Goal: Use online tool/utility: Utilize a website feature to perform a specific function

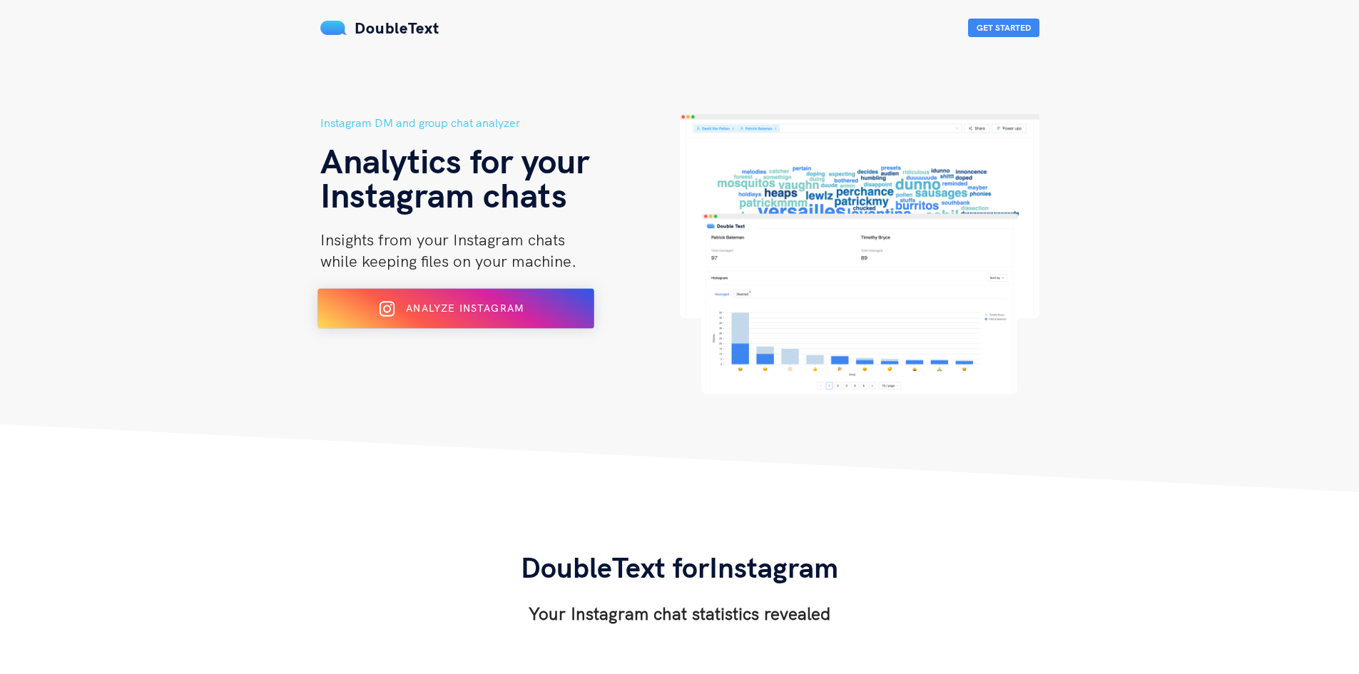
click at [470, 305] on span "Analyze Instagram" at bounding box center [465, 308] width 118 height 13
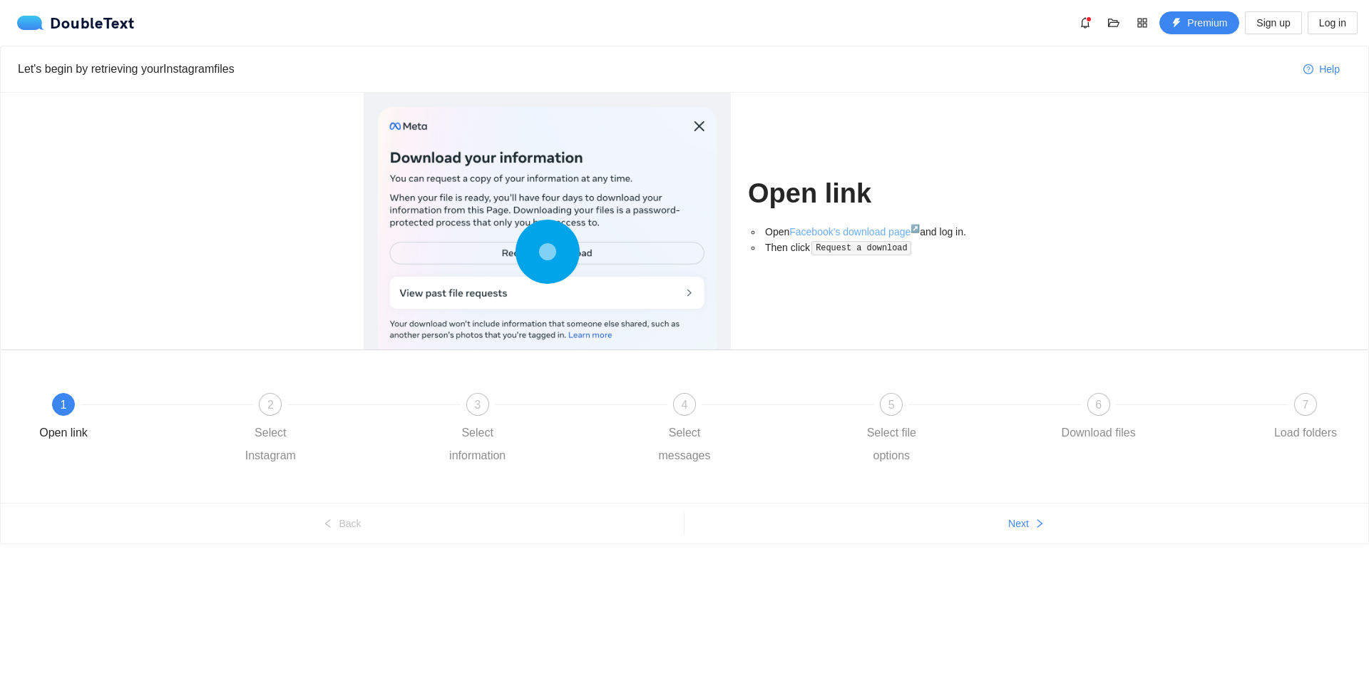
click at [867, 230] on link "Facebook's download page ↗" at bounding box center [855, 231] width 131 height 11
click at [833, 247] on code "Request a download" at bounding box center [862, 248] width 100 height 14
click at [577, 251] on icon at bounding box center [548, 252] width 64 height 64
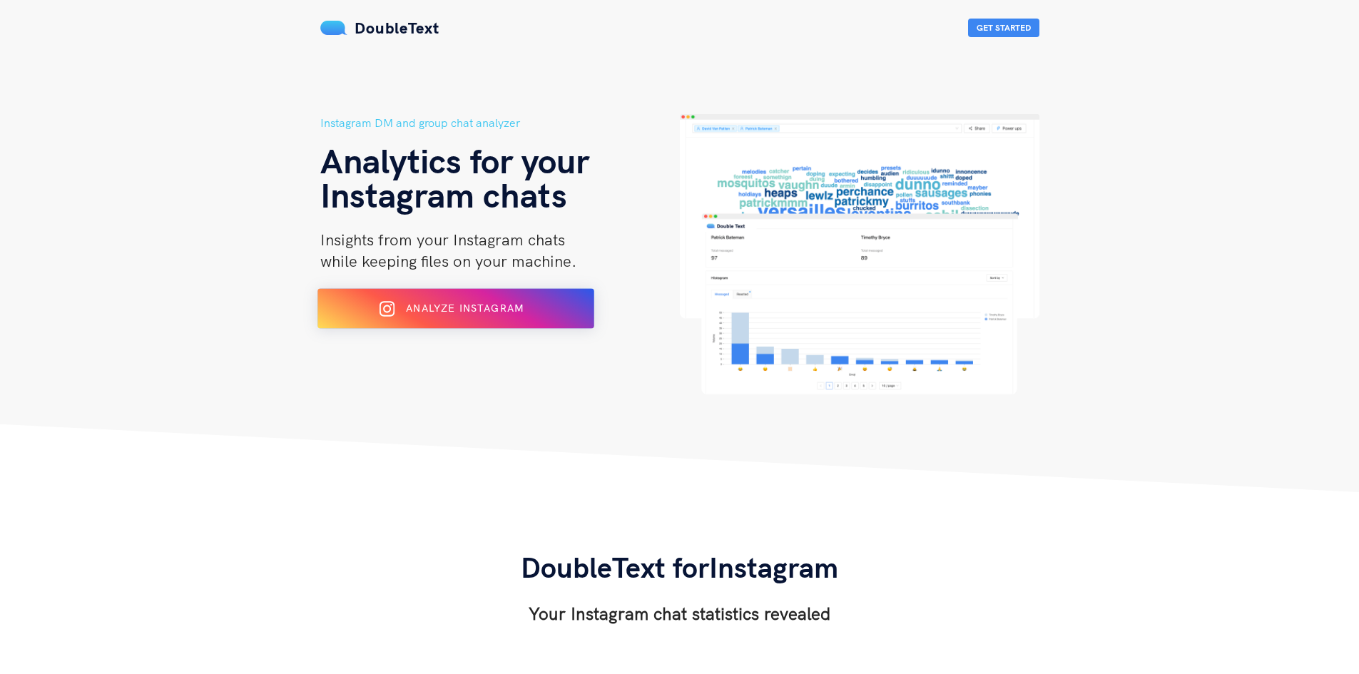
click at [424, 319] on div "Analyze Instagram" at bounding box center [454, 308] width 225 height 23
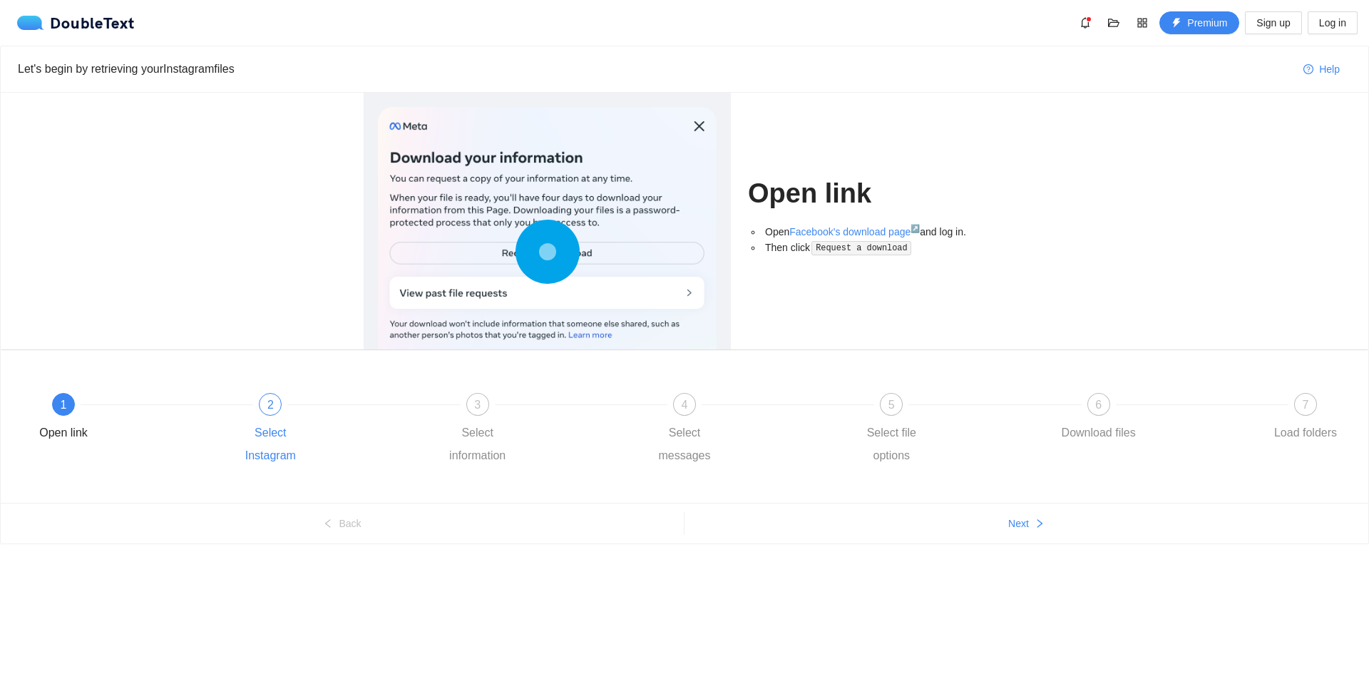
click at [267, 403] on span "2" at bounding box center [270, 405] width 6 height 12
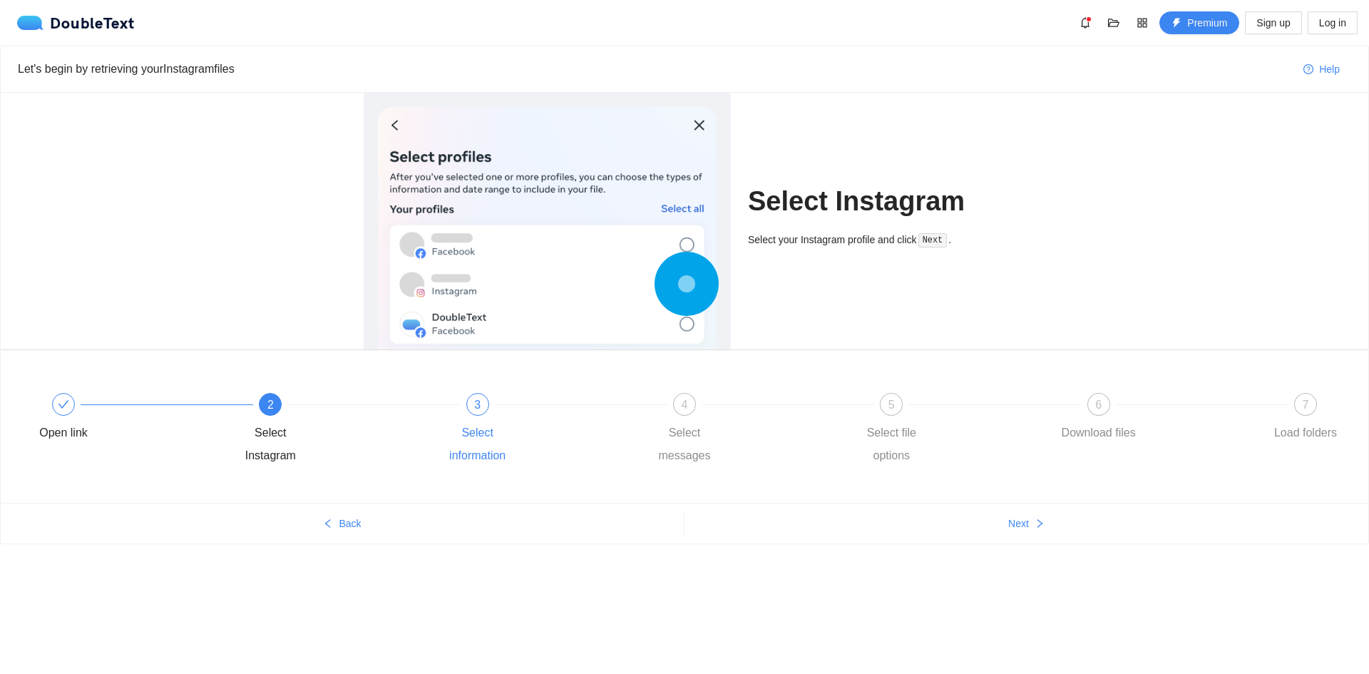
click at [493, 402] on div at bounding box center [581, 405] width 207 height 6
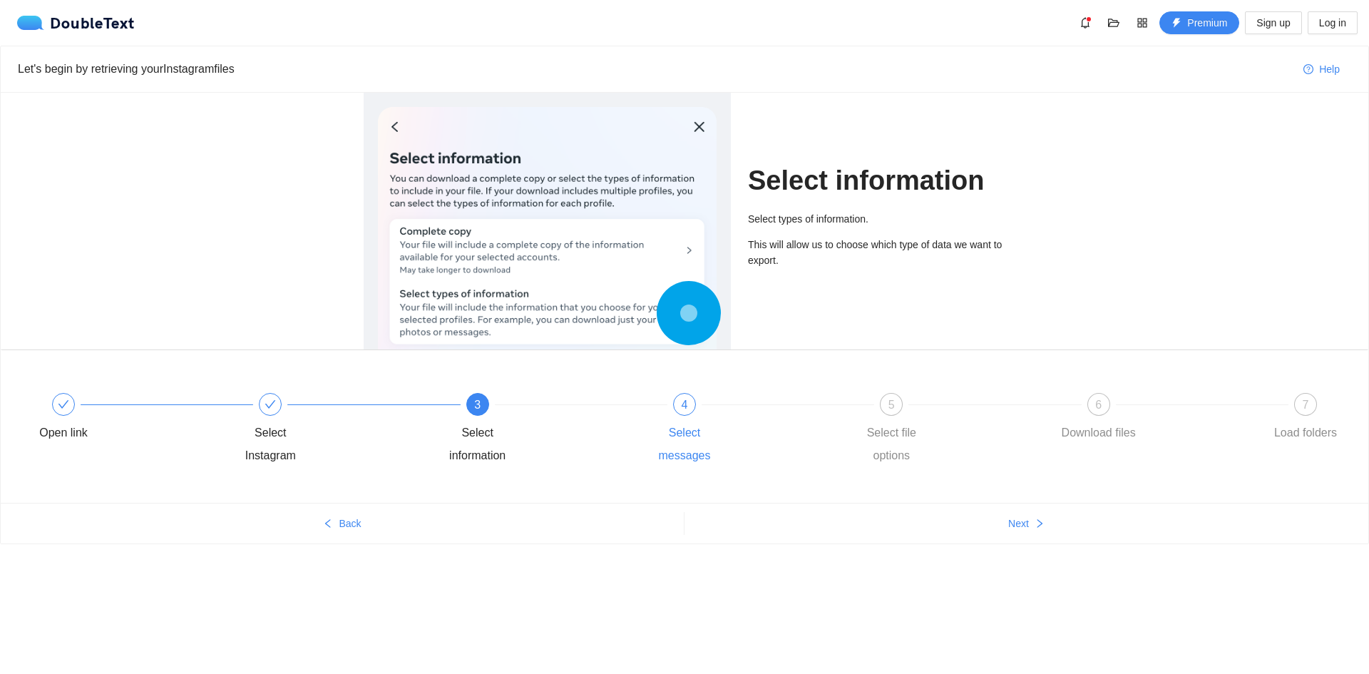
click at [694, 424] on div "Select messages" at bounding box center [684, 444] width 83 height 46
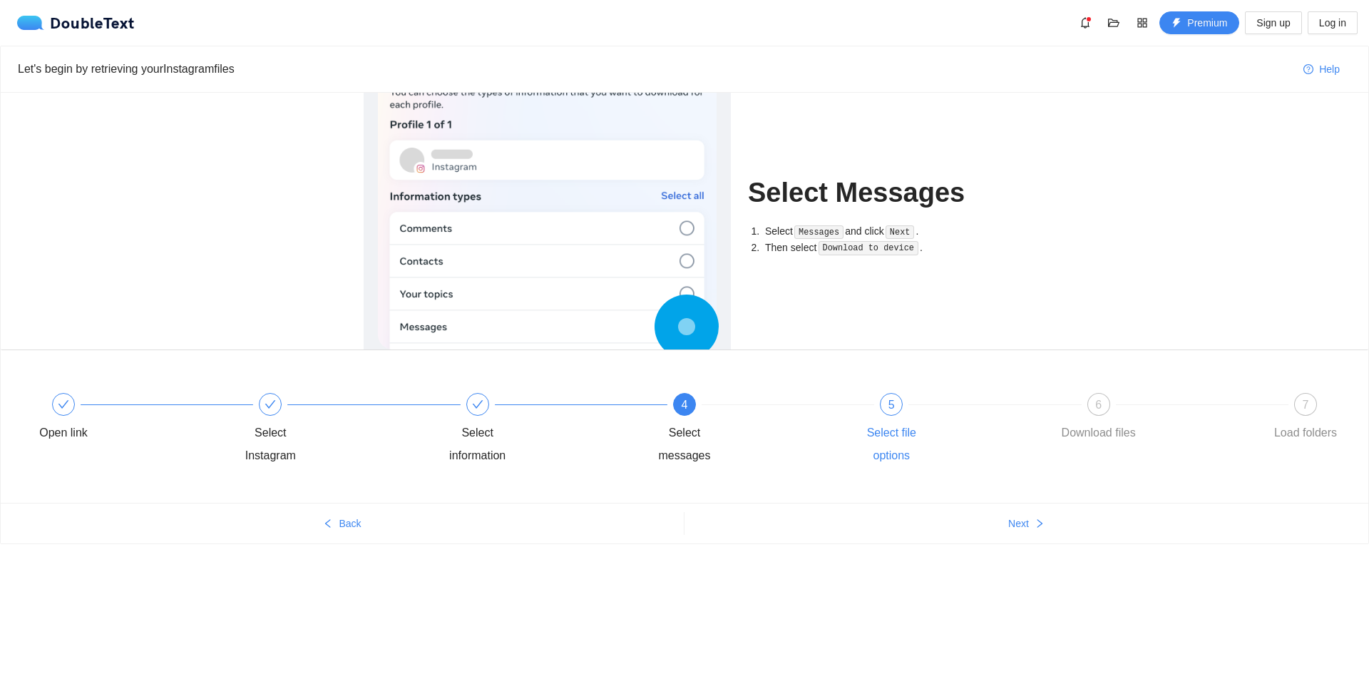
click at [898, 414] on div "5" at bounding box center [891, 404] width 23 height 23
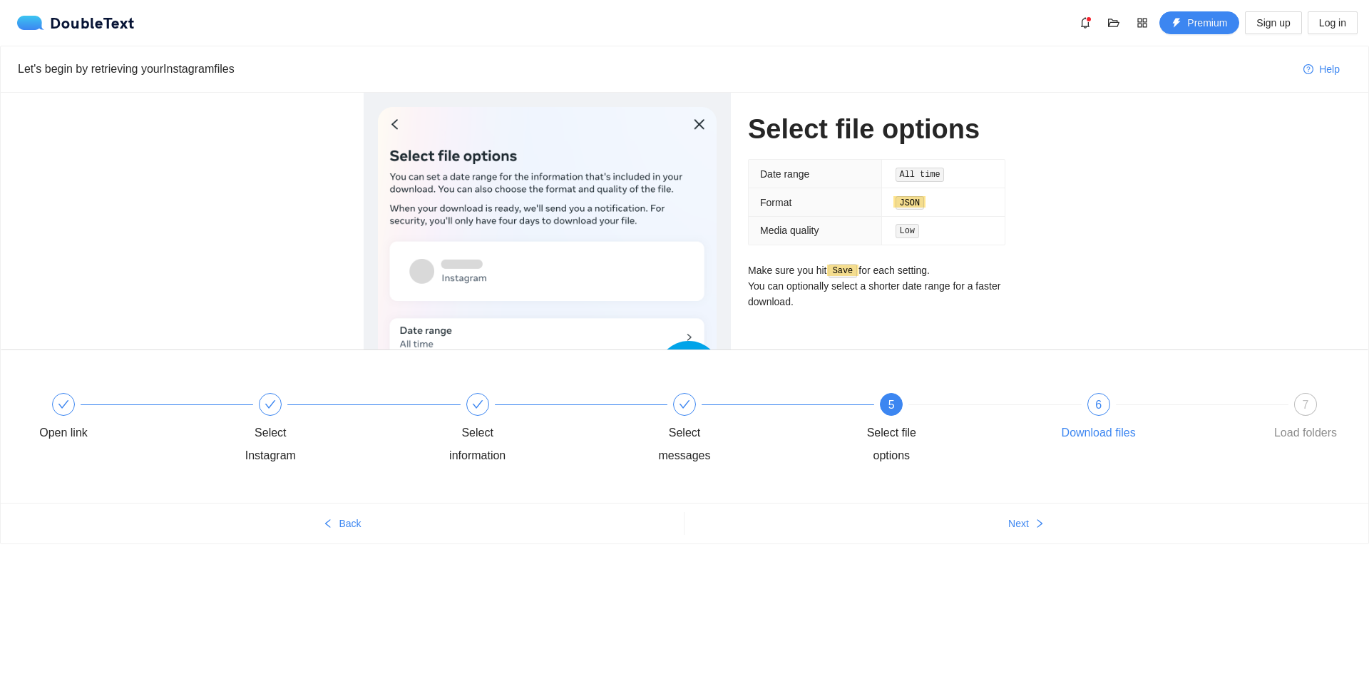
click at [1094, 411] on div "6" at bounding box center [1099, 404] width 23 height 23
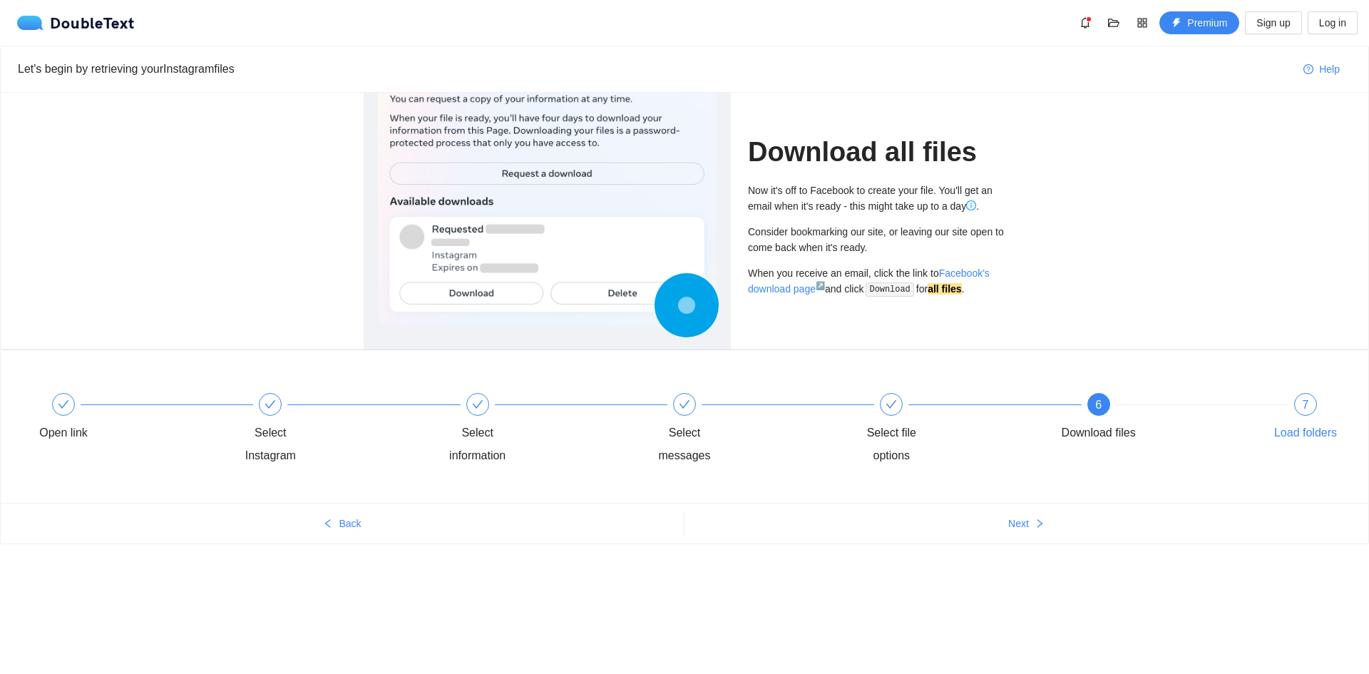
click at [1312, 416] on div "7 Load folders" at bounding box center [1305, 418] width 83 height 51
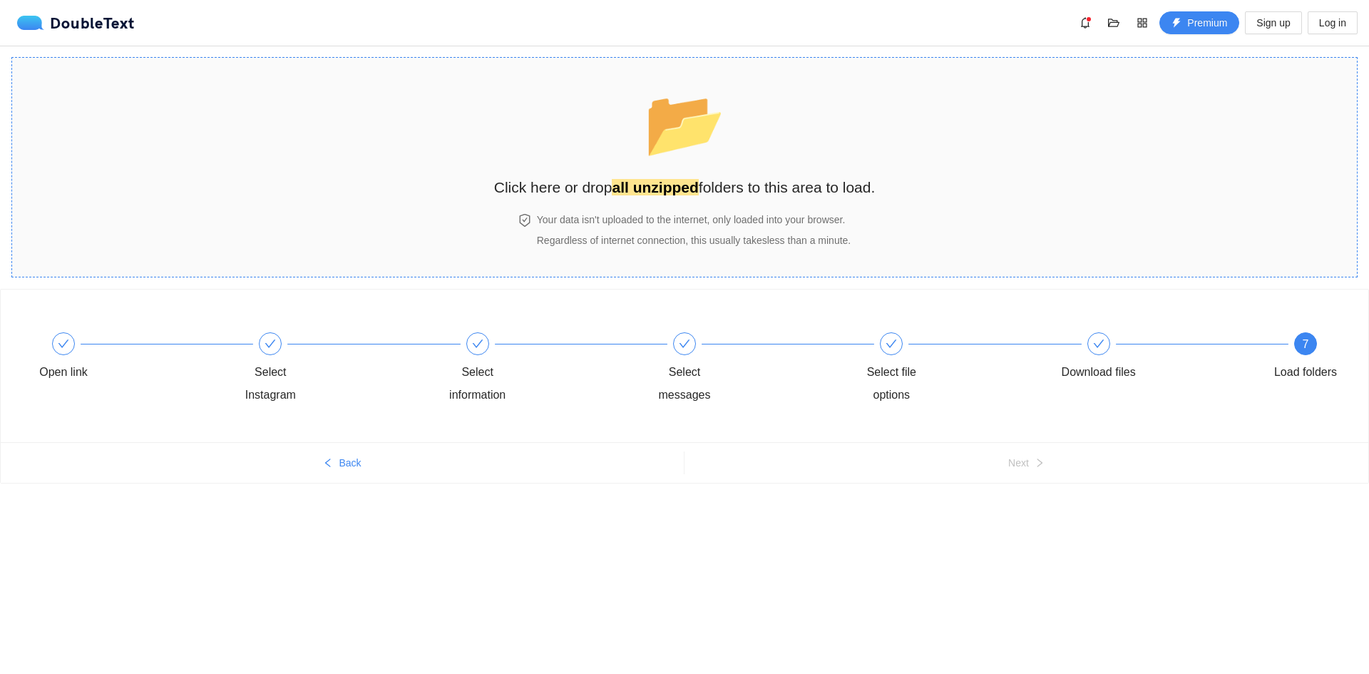
click at [661, 150] on span "📂" at bounding box center [685, 123] width 82 height 73
